Goal: Task Accomplishment & Management: Complete application form

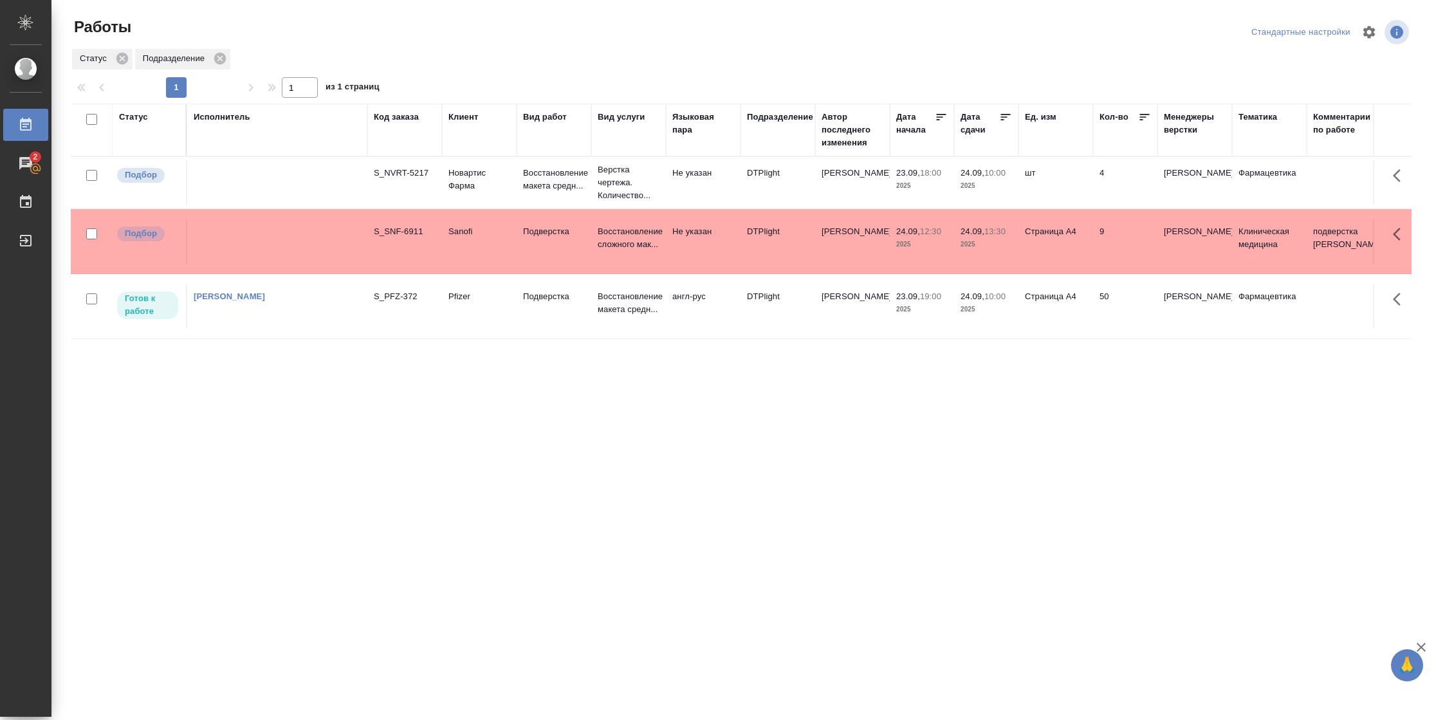
click at [376, 306] on td "S_PFZ-372" at bounding box center [404, 306] width 75 height 45
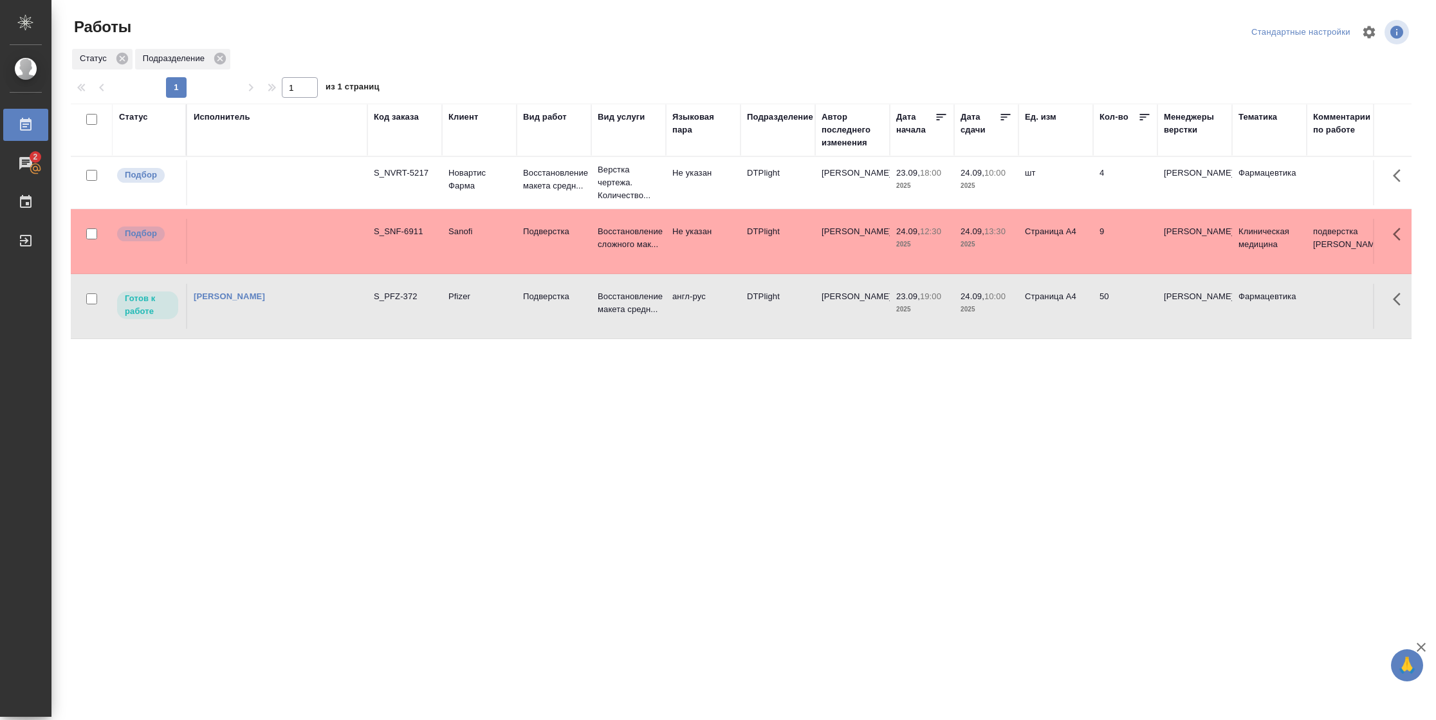
click at [376, 306] on td "S_PFZ-372" at bounding box center [404, 306] width 75 height 45
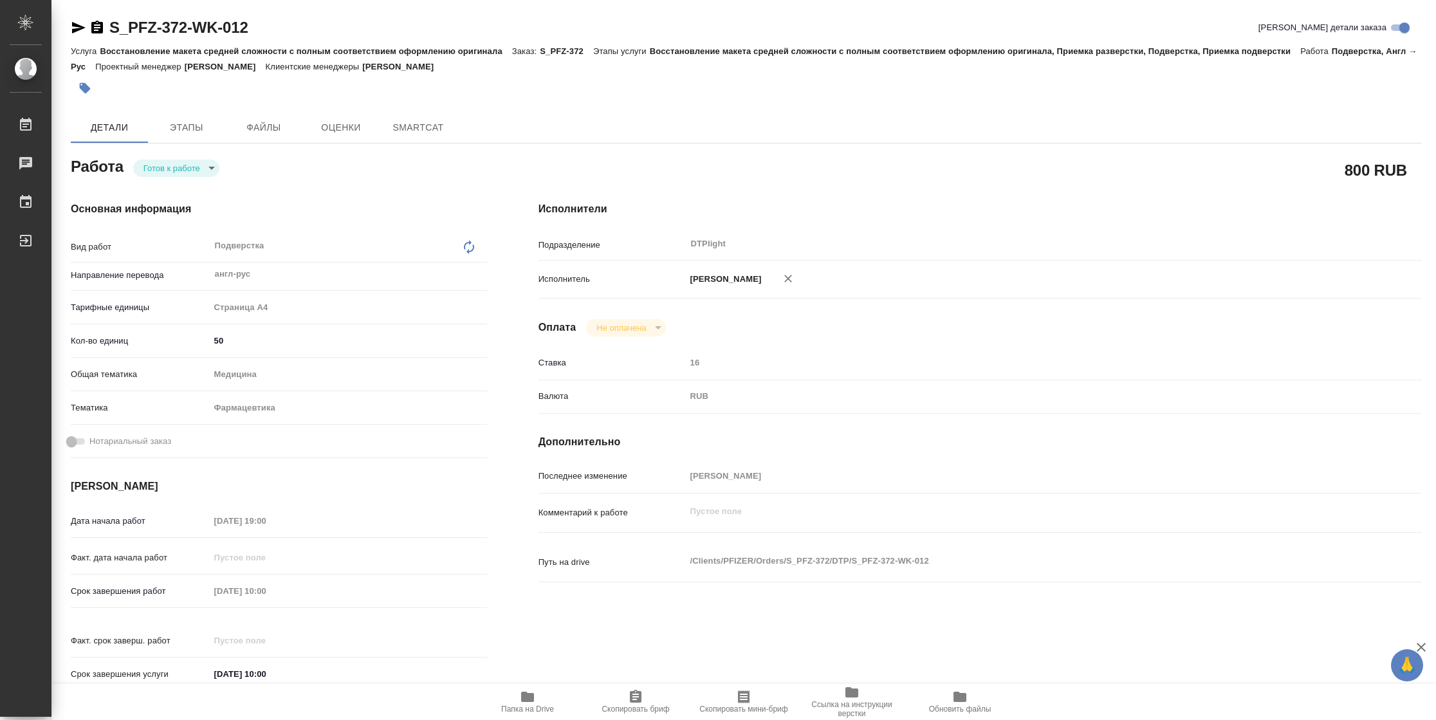
type textarea "x"
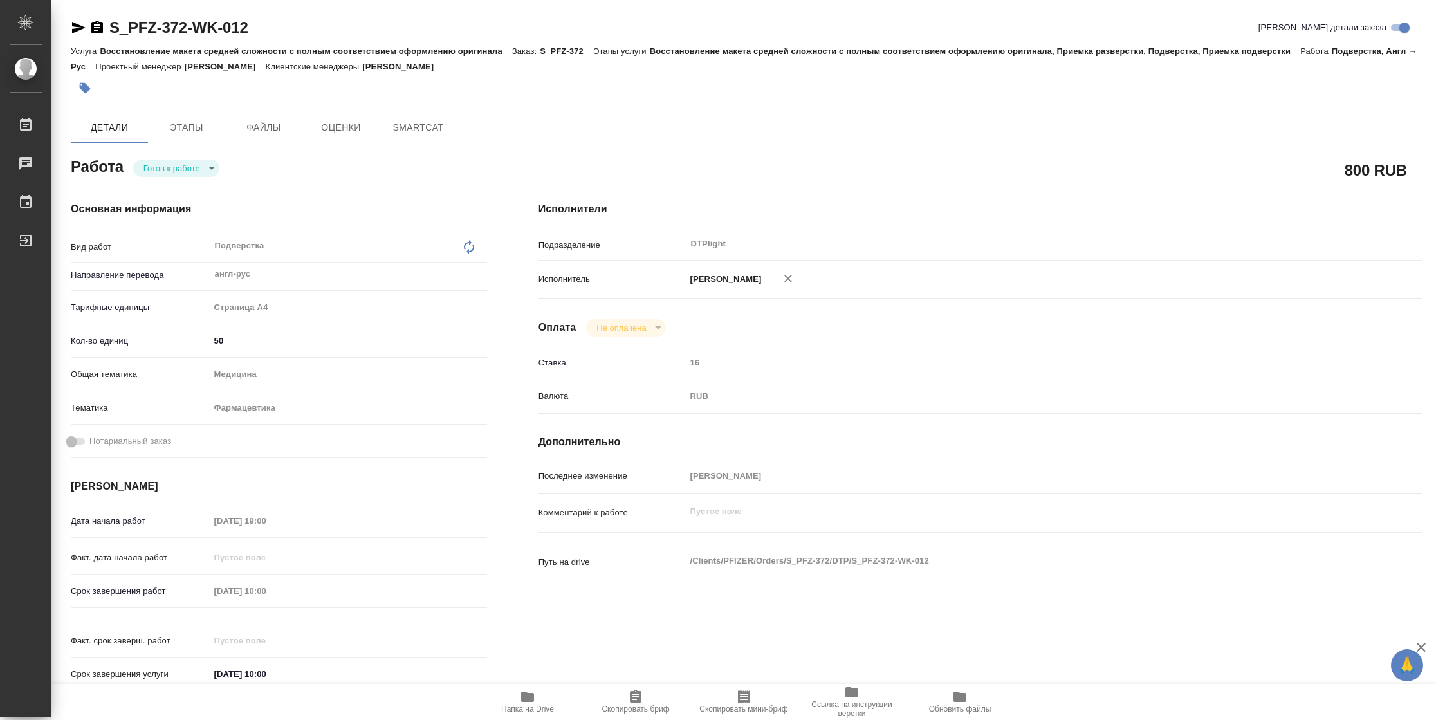
type textarea "x"
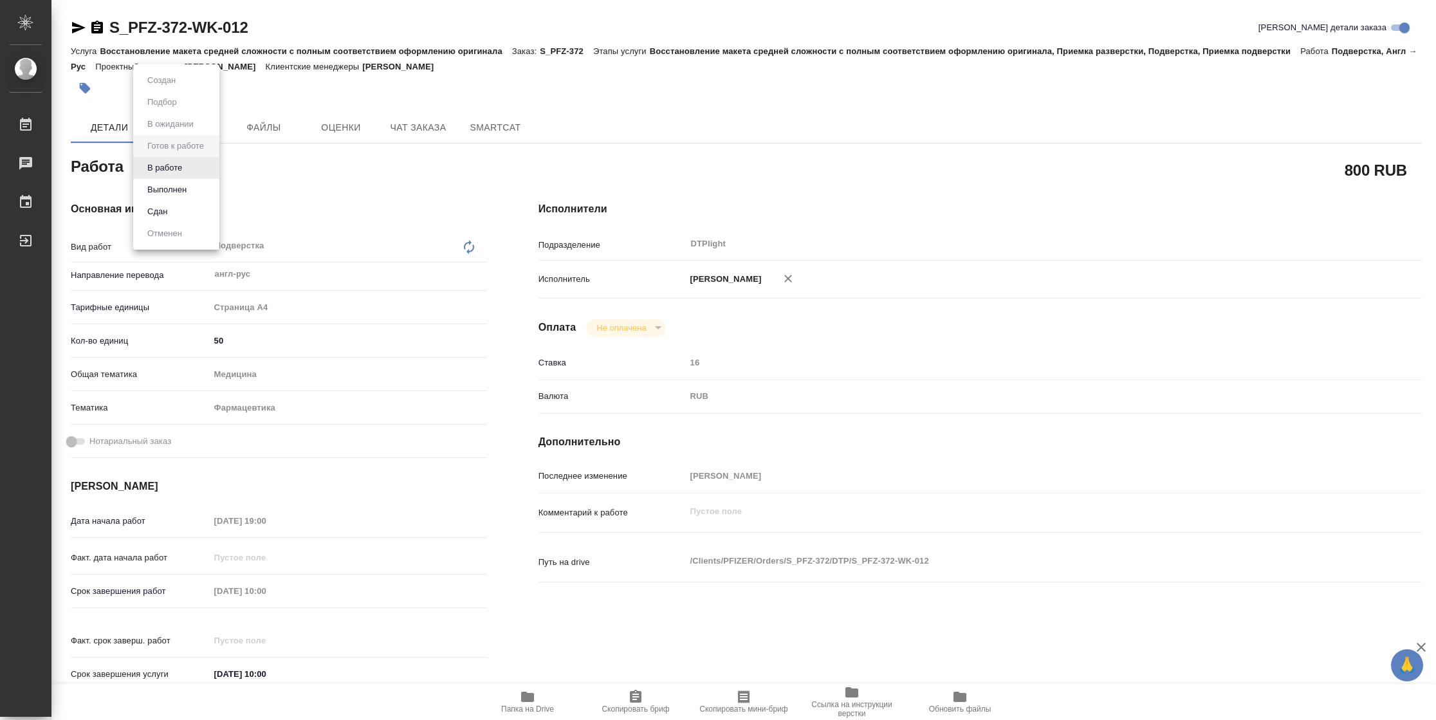
click at [184, 170] on body "🙏 .cls-1 fill:#fff; AWATERA [PERSON_NAME] Чаты График Выйти S_PFZ-372-WK-012 Кр…" at bounding box center [718, 360] width 1436 height 720
type textarea "x"
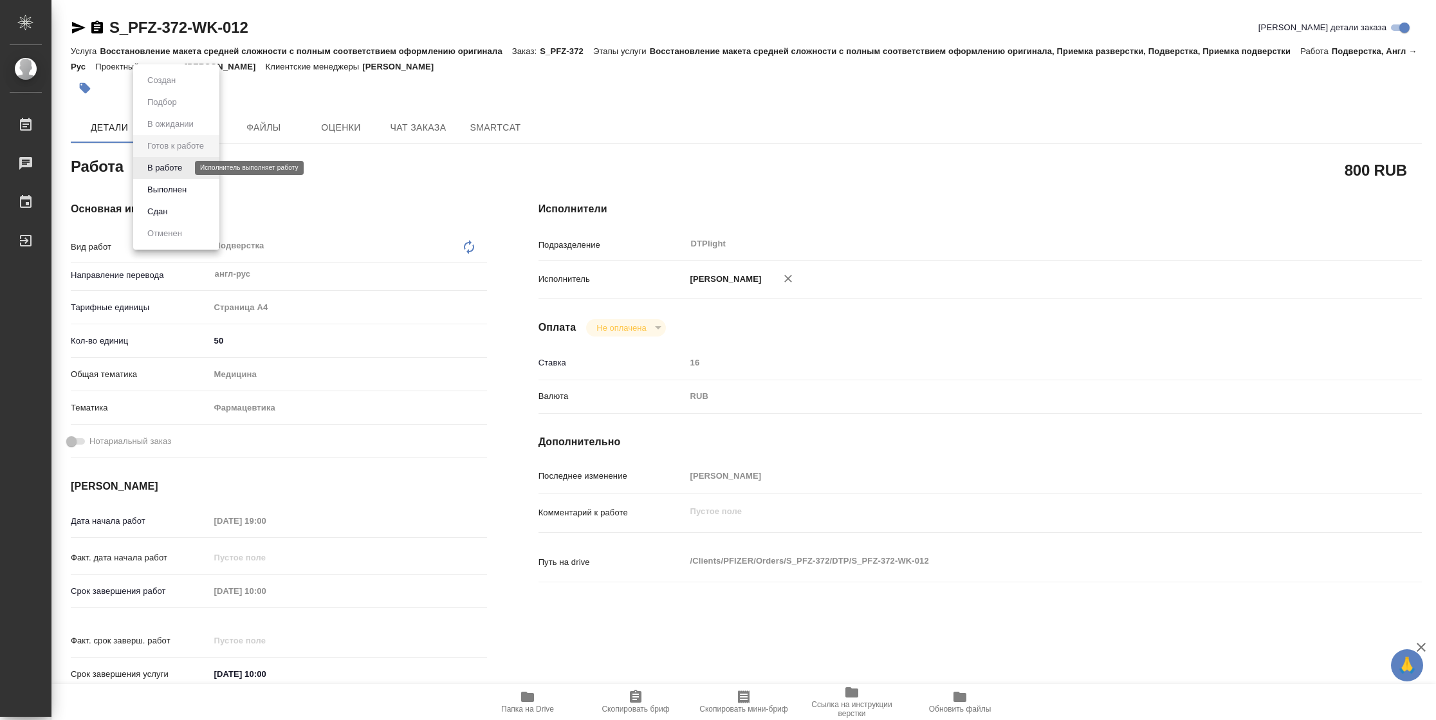
type textarea "x"
click at [176, 169] on button "В работе" at bounding box center [164, 168] width 42 height 14
type textarea "x"
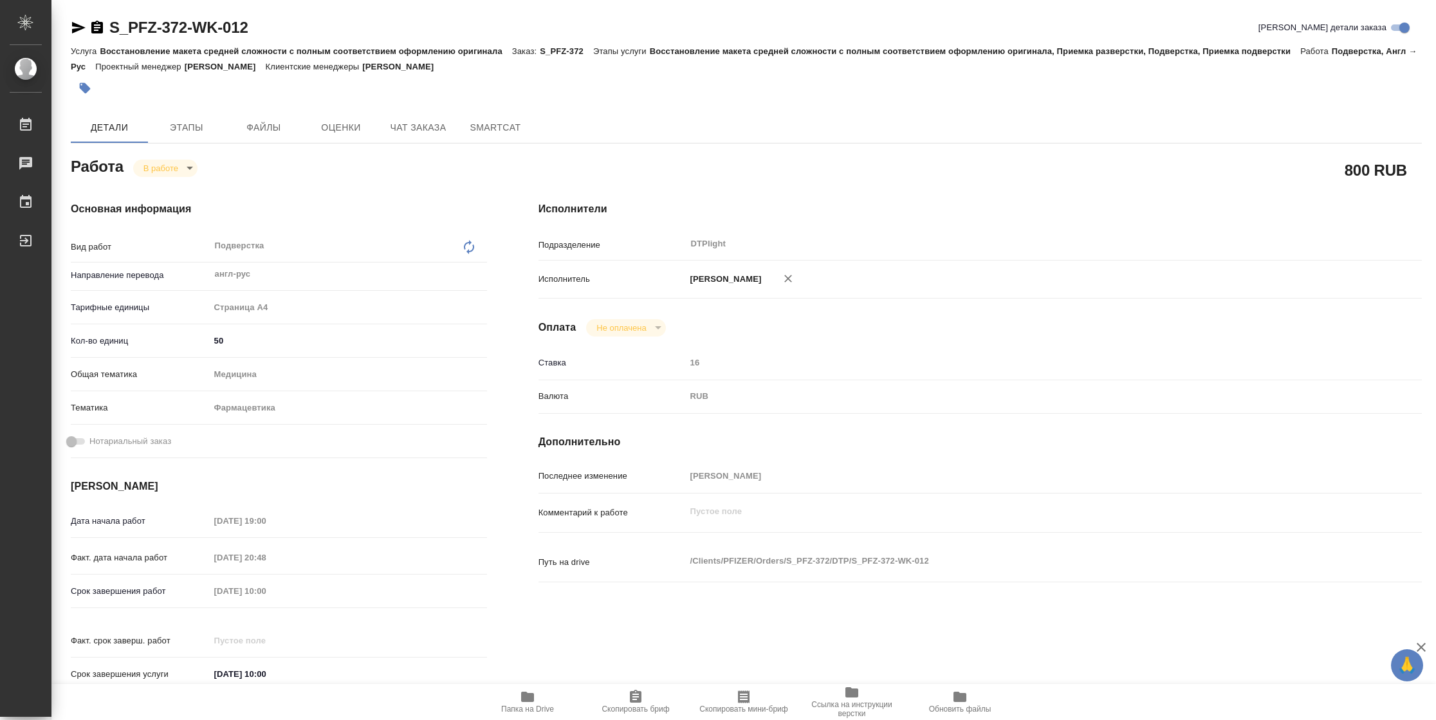
type textarea "x"
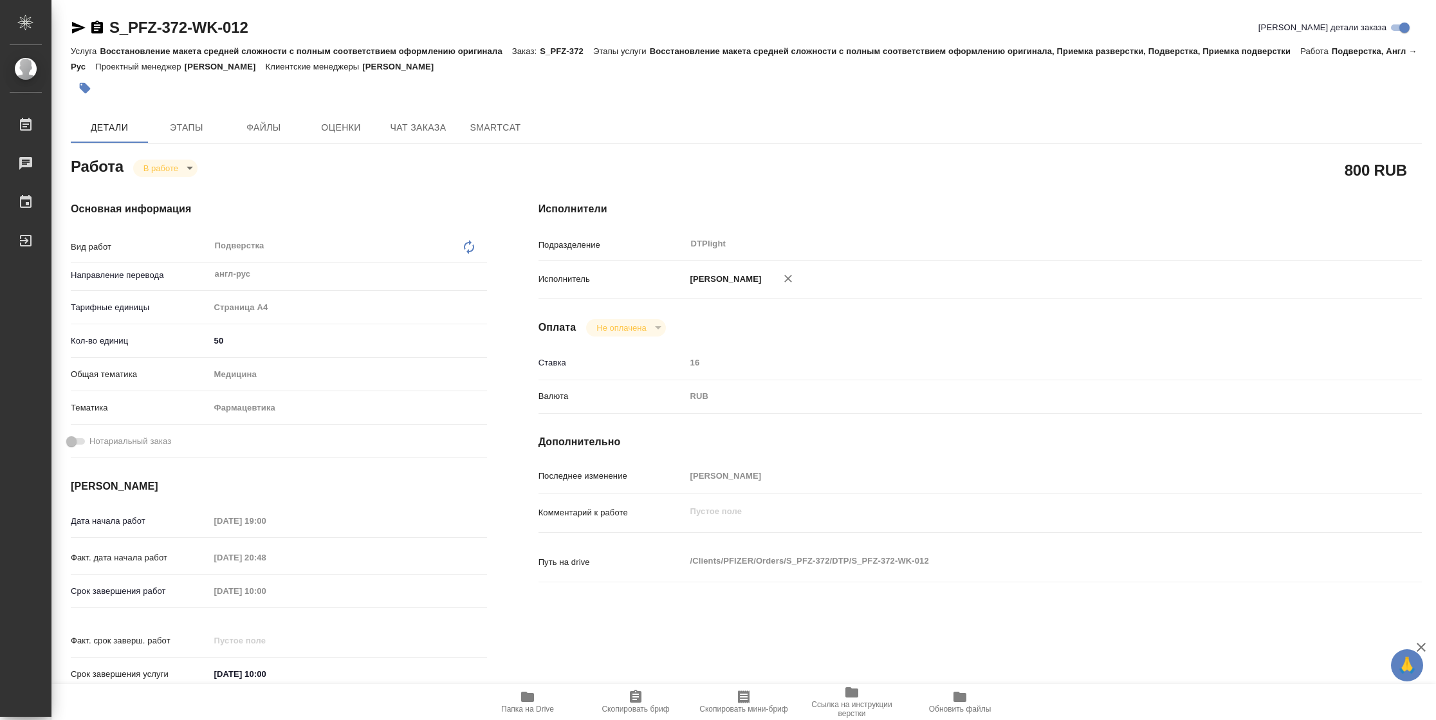
type textarea "x"
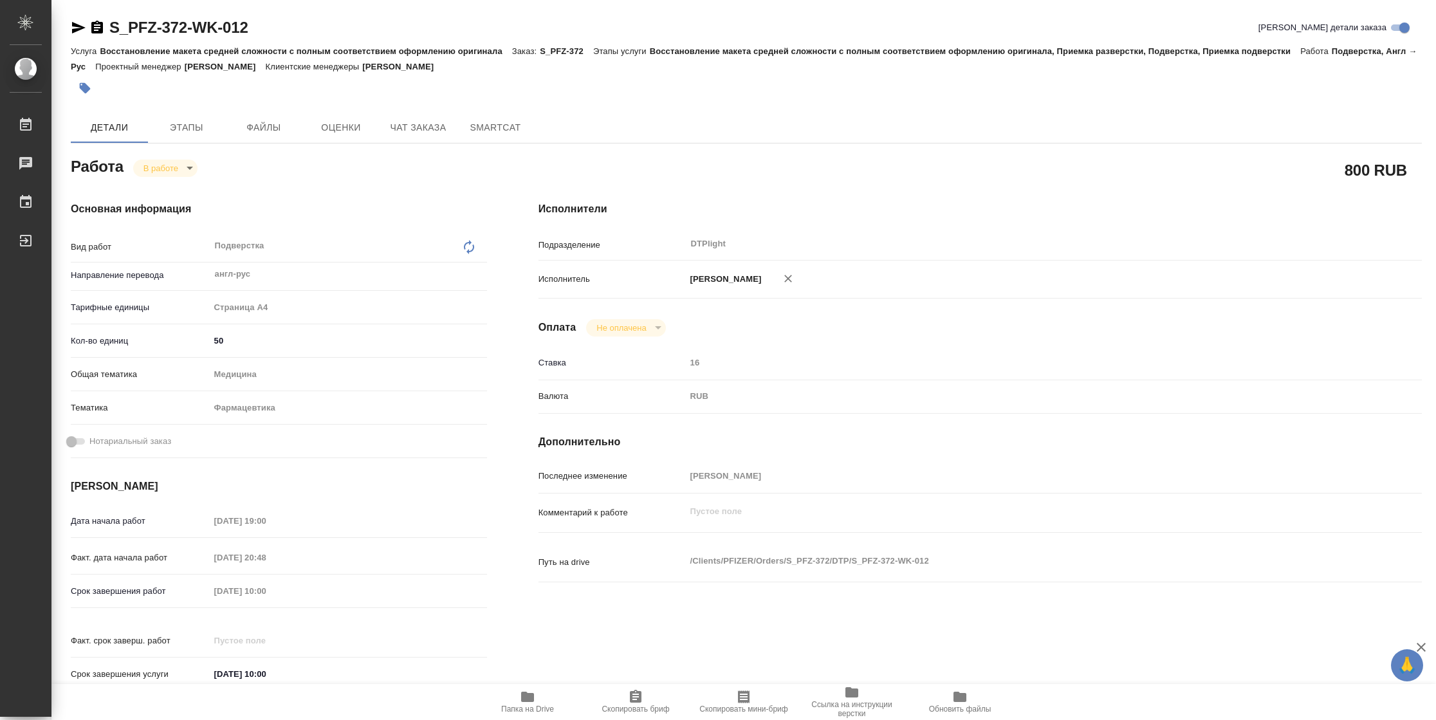
type textarea "x"
